Goal: Task Accomplishment & Management: Manage account settings

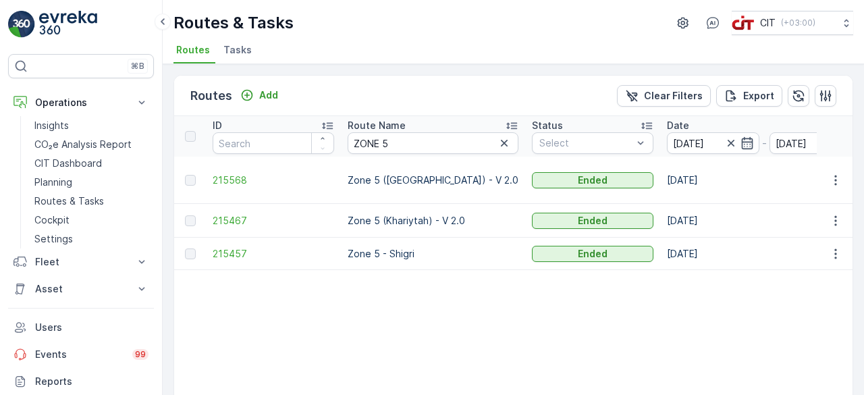
scroll to position [0, 1012]
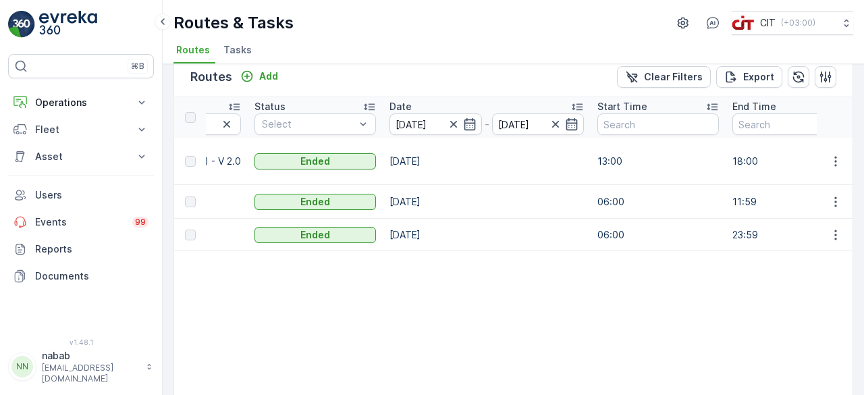
scroll to position [0, 280]
click at [461, 126] on icon "button" at bounding box center [468, 125] width 14 height 14
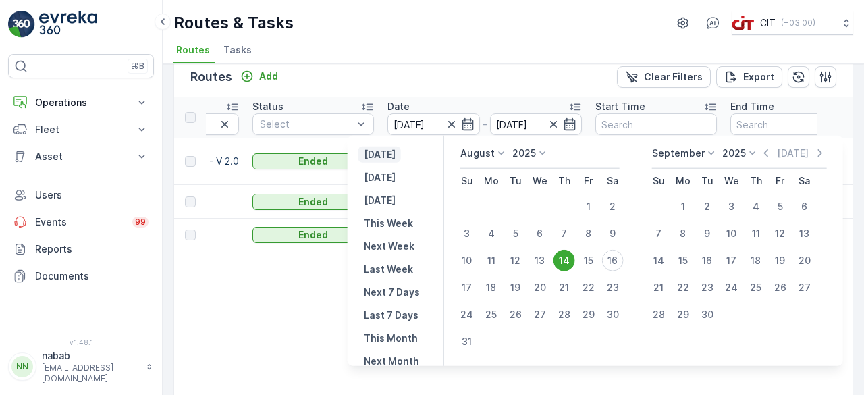
click at [396, 155] on p "Yesterday" at bounding box center [380, 155] width 32 height 14
type input "15.08.2025"
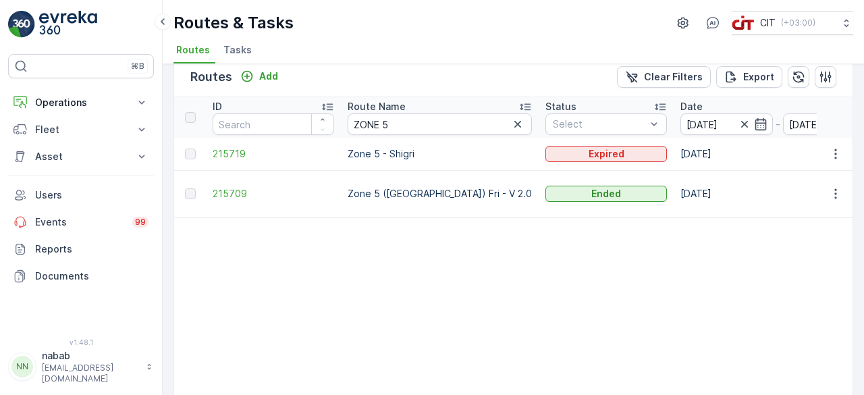
click at [393, 134] on th "Route Name ZONE 5" at bounding box center [440, 117] width 198 height 41
click at [393, 125] on input "ZONE 5" at bounding box center [440, 124] width 184 height 22
type input "ZONE 4"
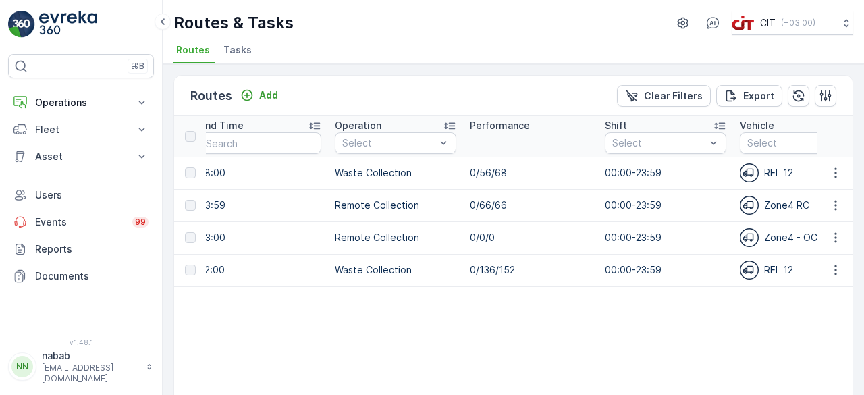
scroll to position [0, 760]
